Goal: Check status: Check status

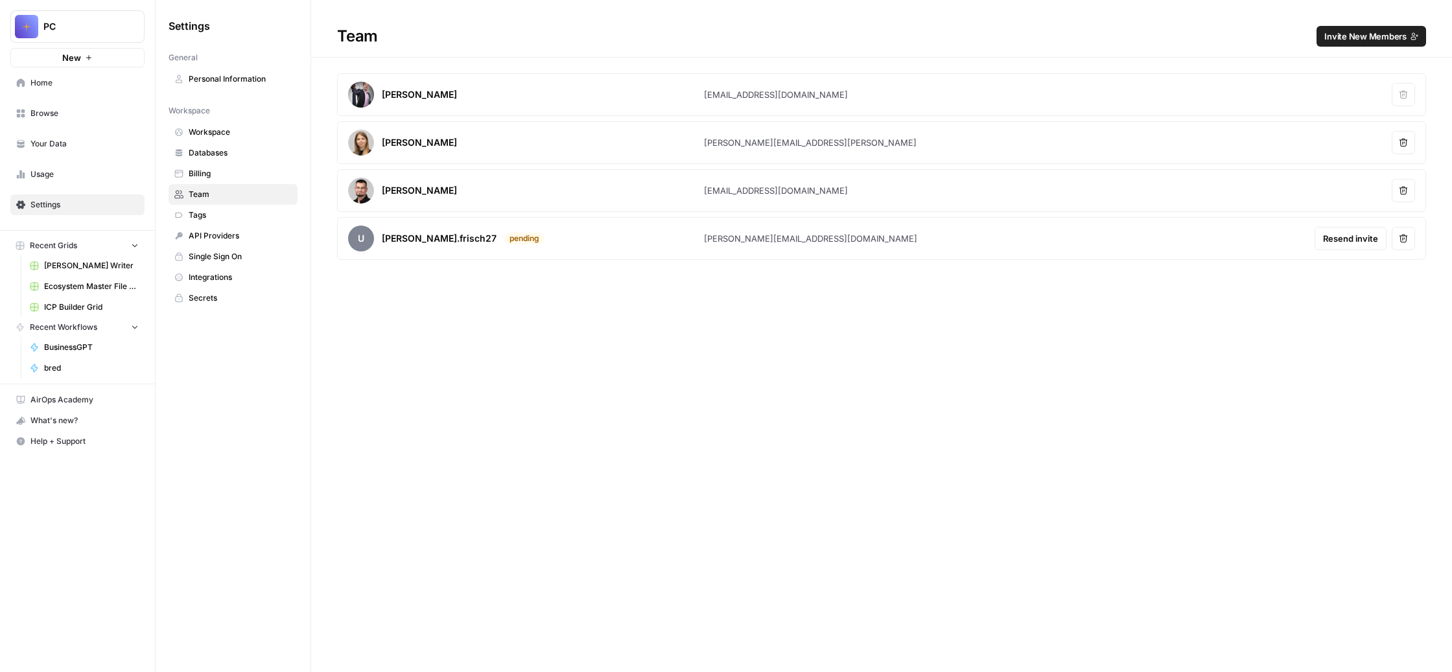
click at [114, 374] on span "bred" at bounding box center [91, 368] width 95 height 12
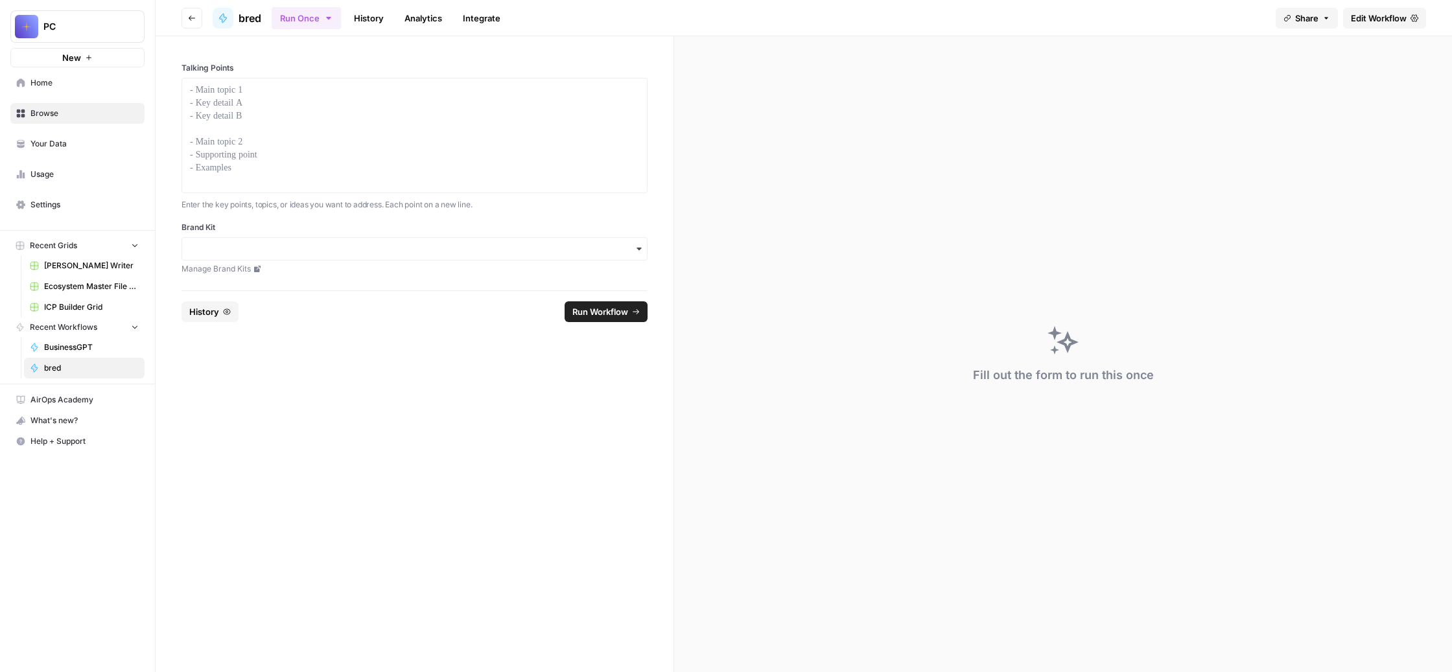
click at [392, 25] on link "History" at bounding box center [368, 18] width 45 height 21
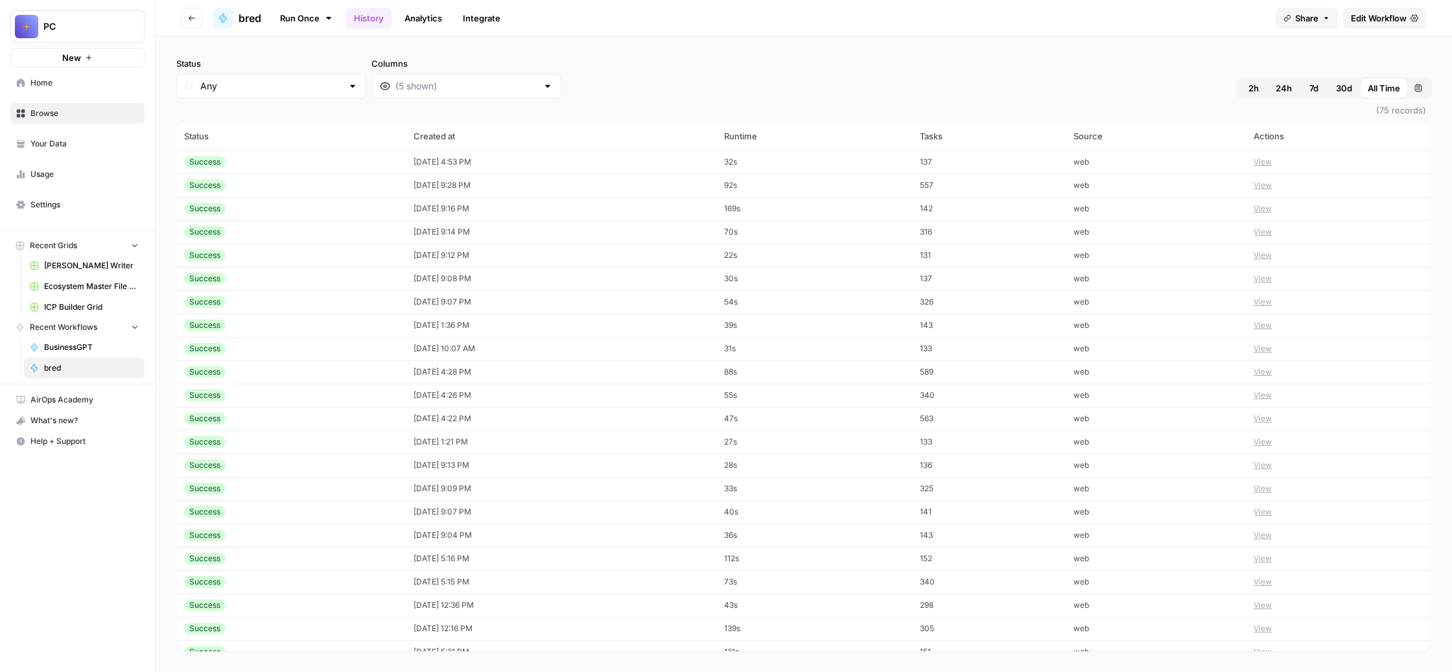
click at [1272, 168] on button "View" at bounding box center [1263, 162] width 18 height 12
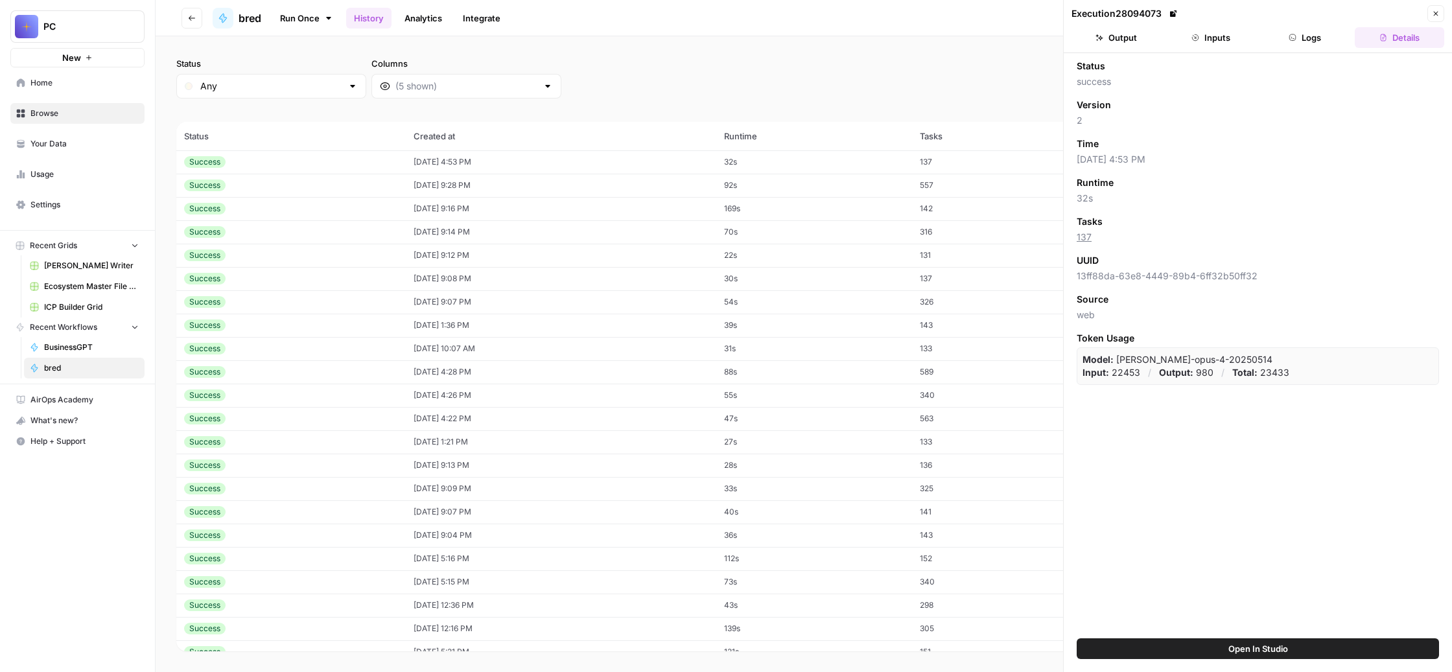
click at [1126, 48] on button "Output" at bounding box center [1116, 37] width 89 height 21
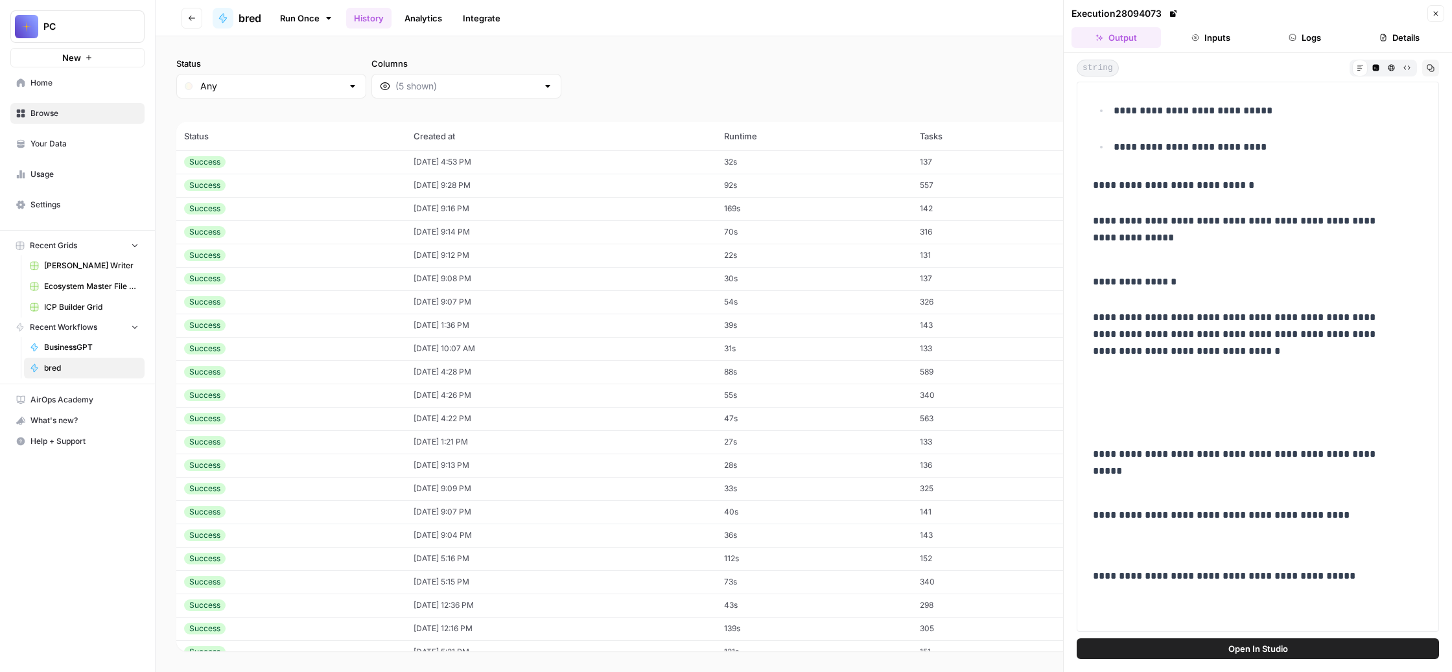
scroll to position [2303, 0]
